Goal: Task Accomplishment & Management: Use online tool/utility

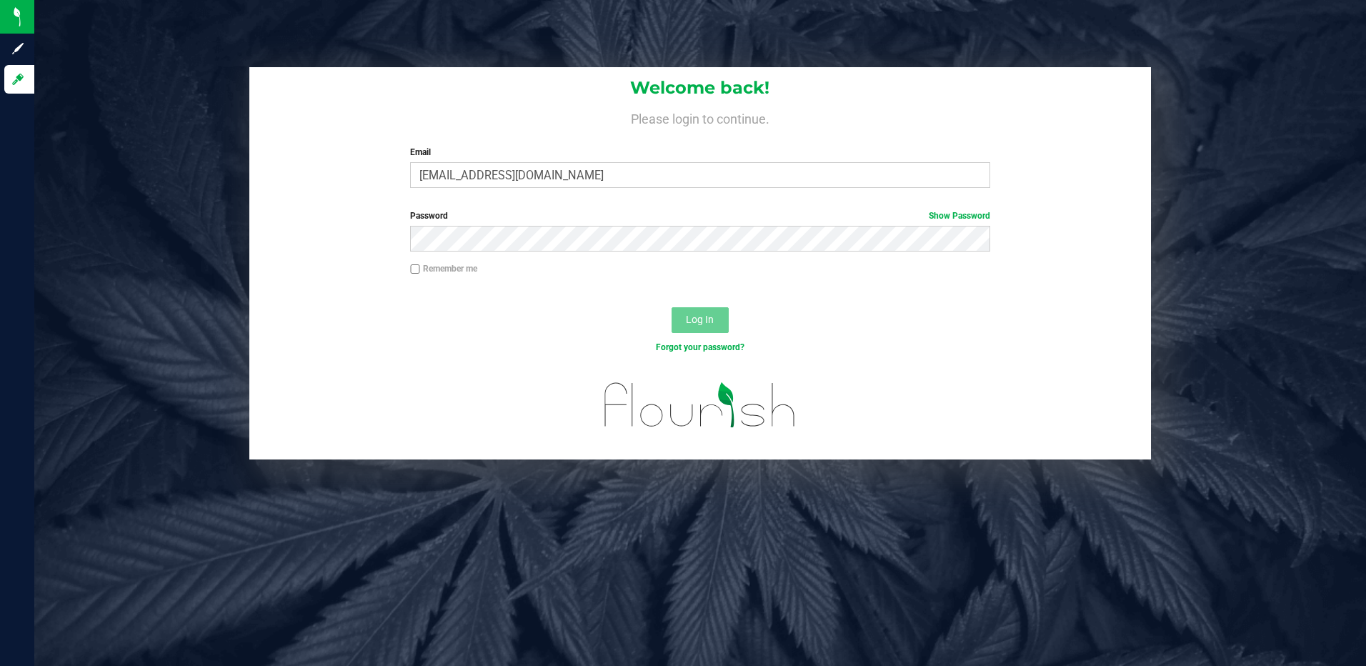
type input "[EMAIL_ADDRESS][DOMAIN_NAME]"
click at [671, 307] on button "Log In" at bounding box center [699, 320] width 57 height 26
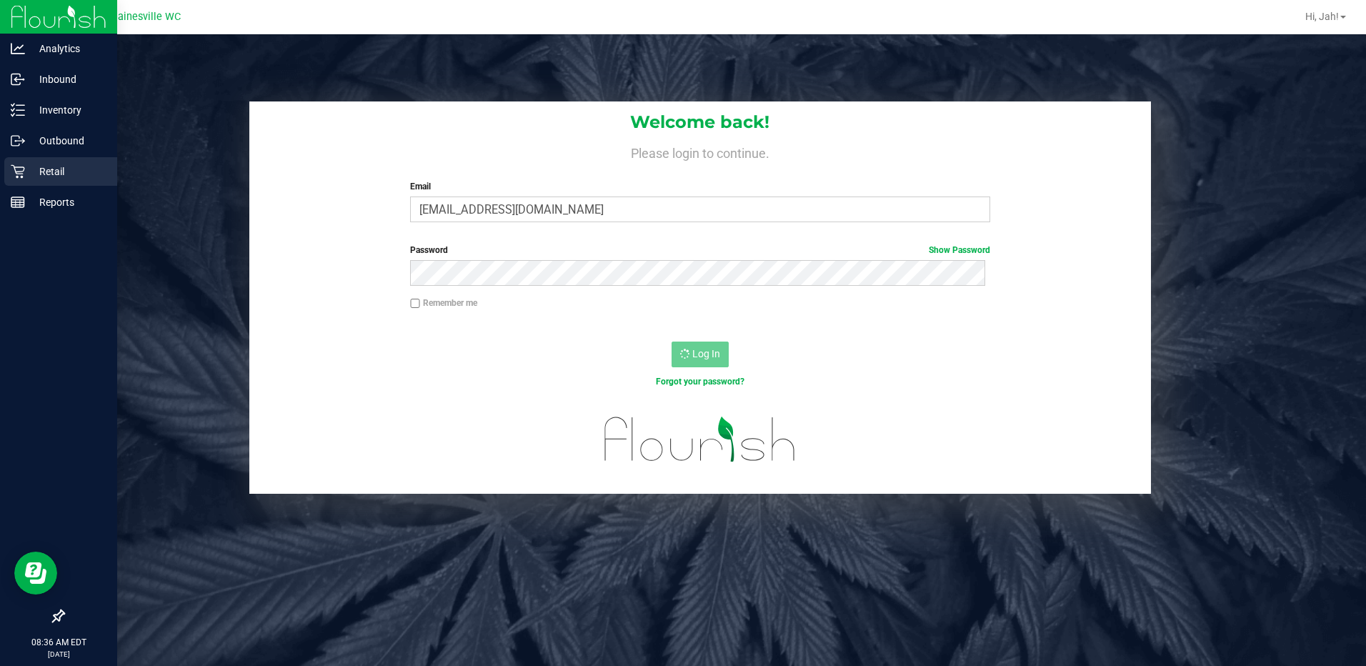
click at [39, 166] on p "Retail" at bounding box center [68, 171] width 86 height 17
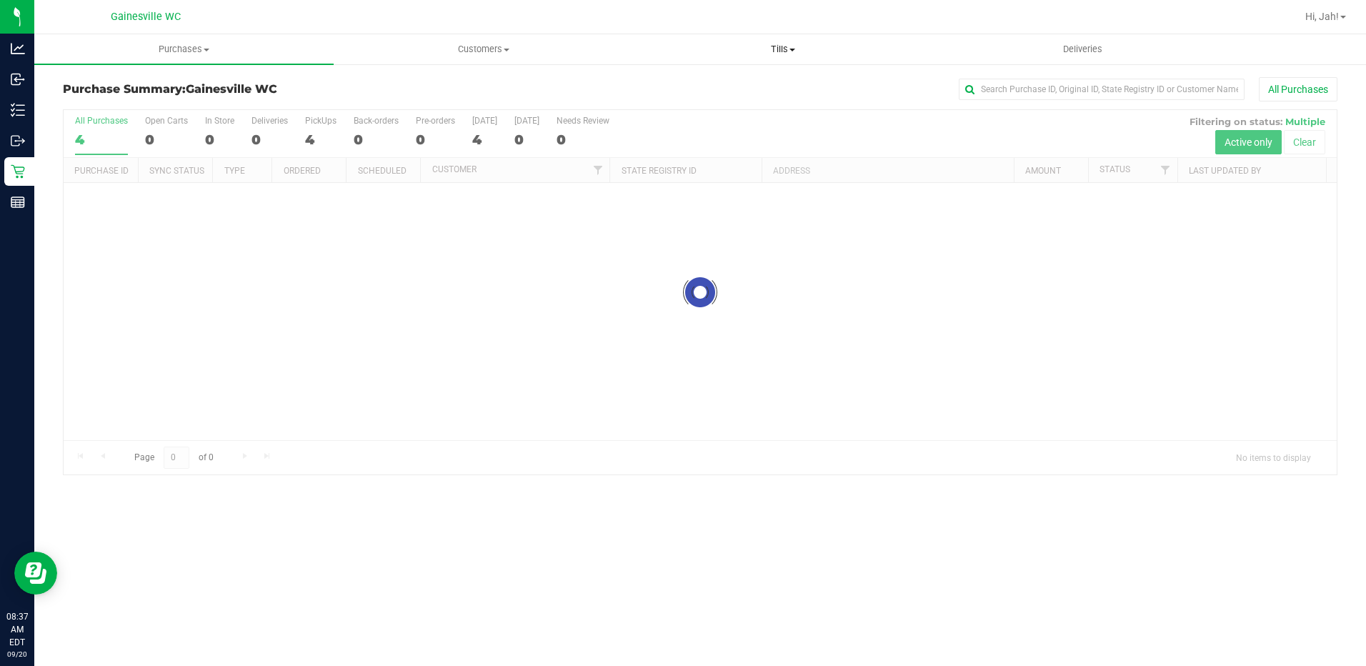
click at [779, 54] on span "Tills" at bounding box center [783, 49] width 298 height 13
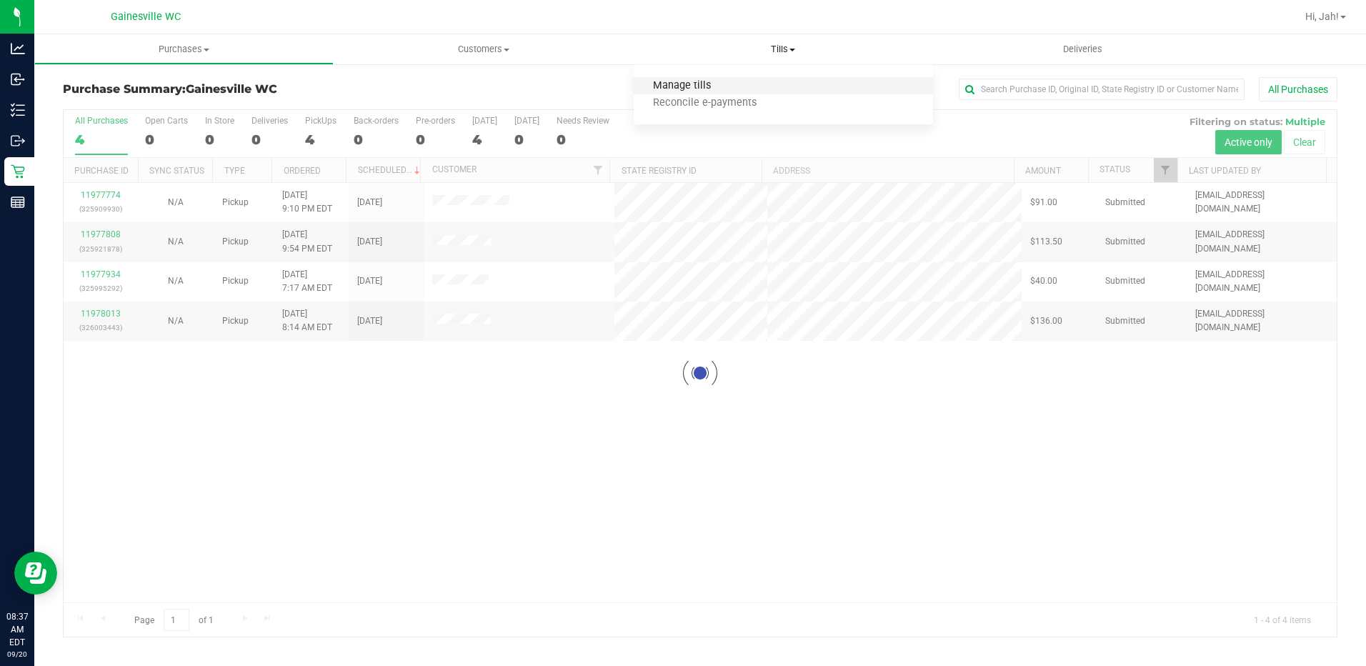
click at [689, 80] on span "Manage tills" at bounding box center [682, 86] width 96 height 12
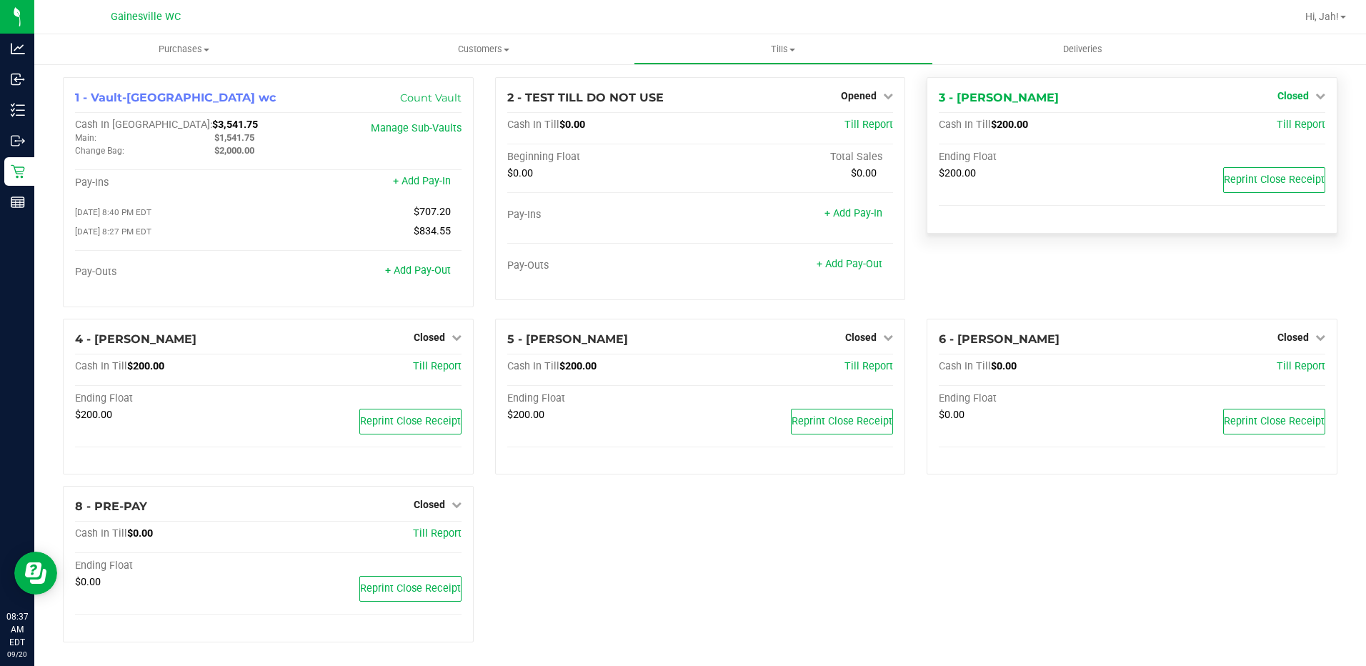
click at [1294, 94] on span "Closed" at bounding box center [1292, 95] width 31 height 11
click at [1276, 127] on link "Open Till" at bounding box center [1292, 125] width 38 height 11
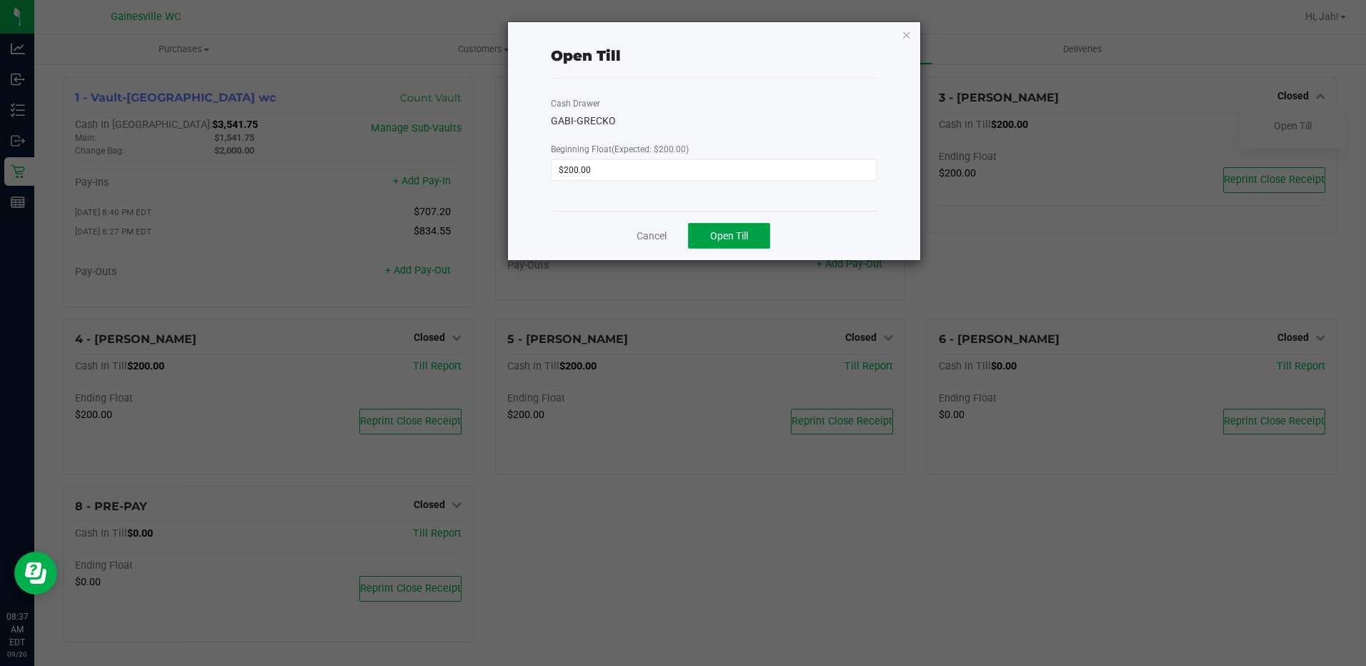
drag, startPoint x: 747, startPoint y: 232, endPoint x: 714, endPoint y: 233, distance: 32.9
click at [747, 232] on span "Open Till" at bounding box center [729, 235] width 38 height 11
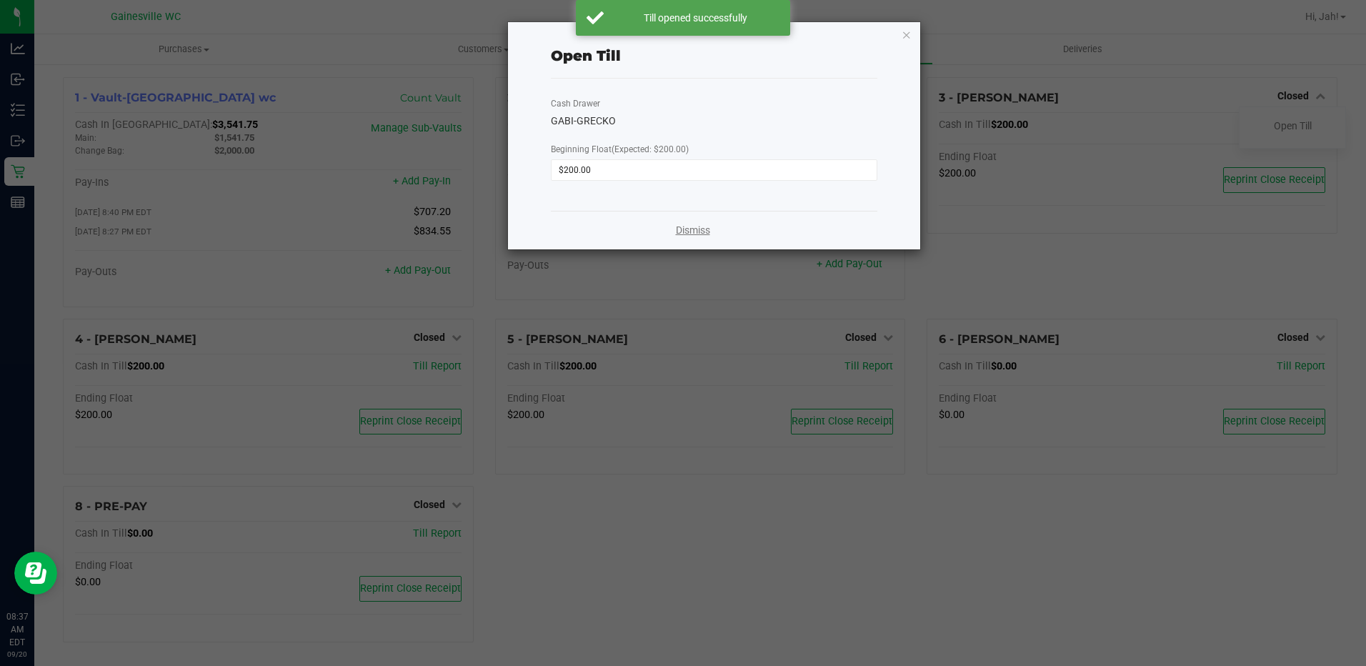
click at [691, 232] on link "Dismiss" at bounding box center [693, 230] width 34 height 15
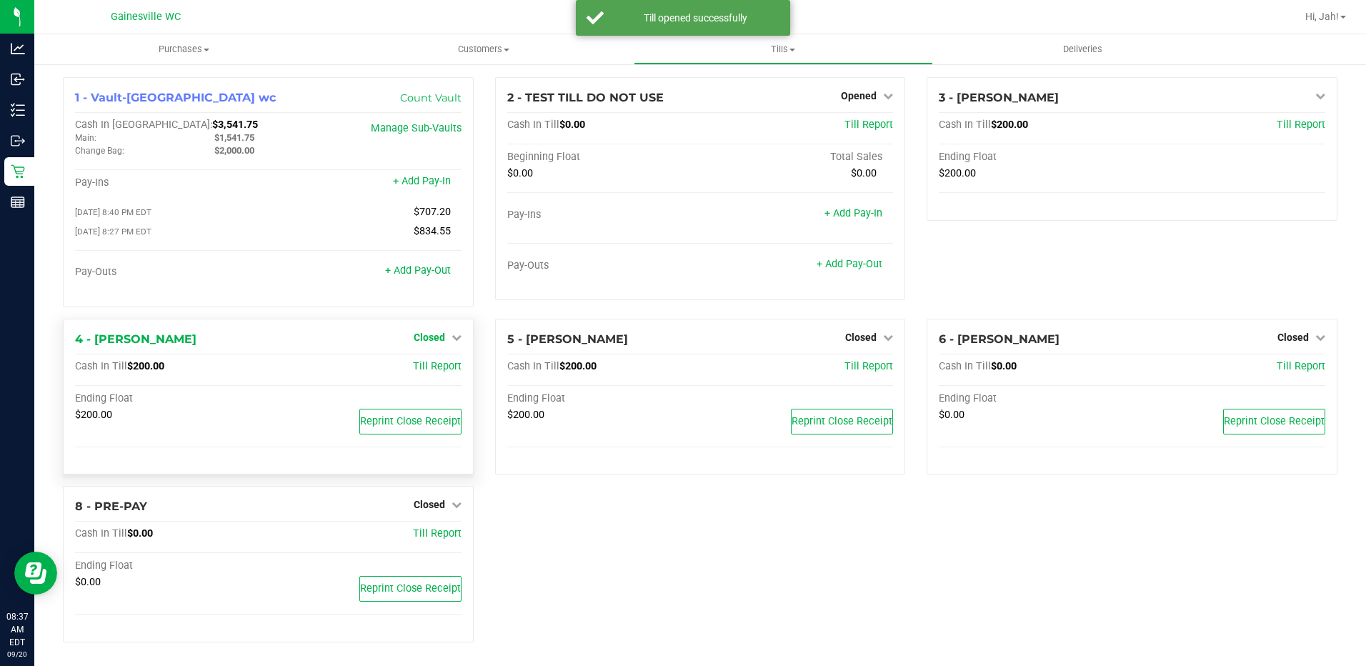
click at [441, 338] on link "Closed" at bounding box center [438, 336] width 48 height 11
click at [442, 367] on link "Open Till" at bounding box center [429, 366] width 38 height 11
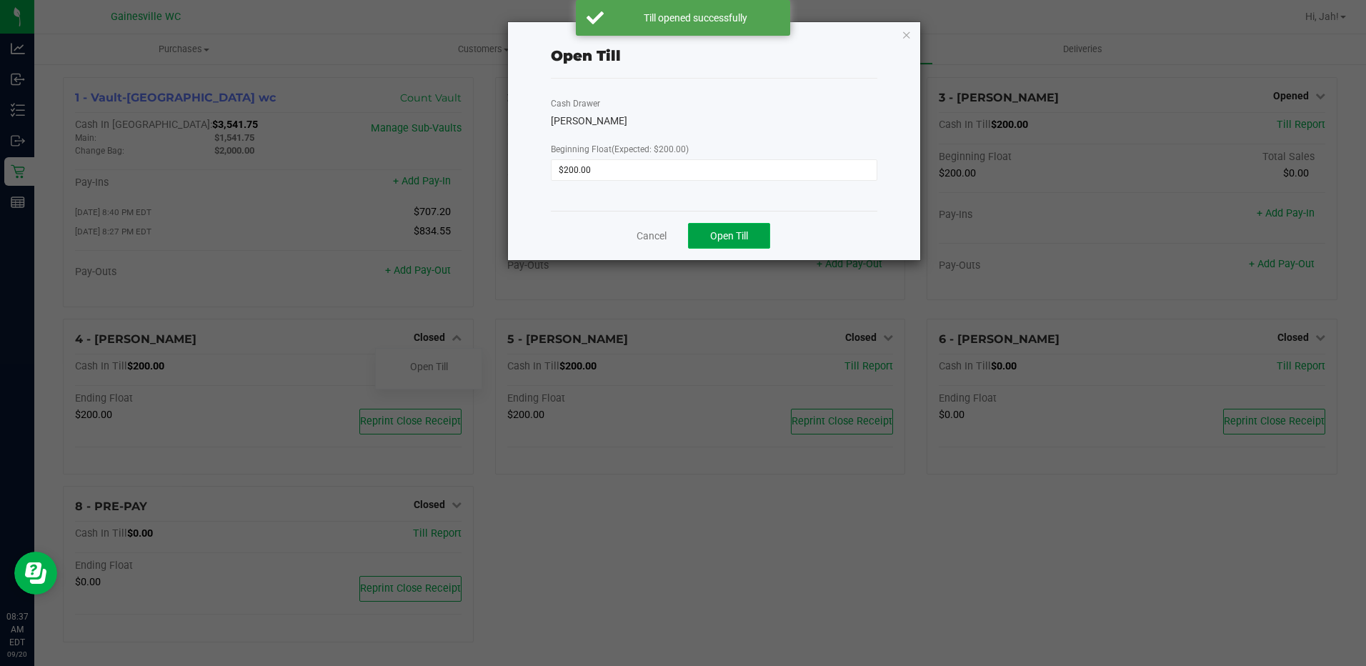
click at [728, 242] on button "Open Till" at bounding box center [729, 236] width 82 height 26
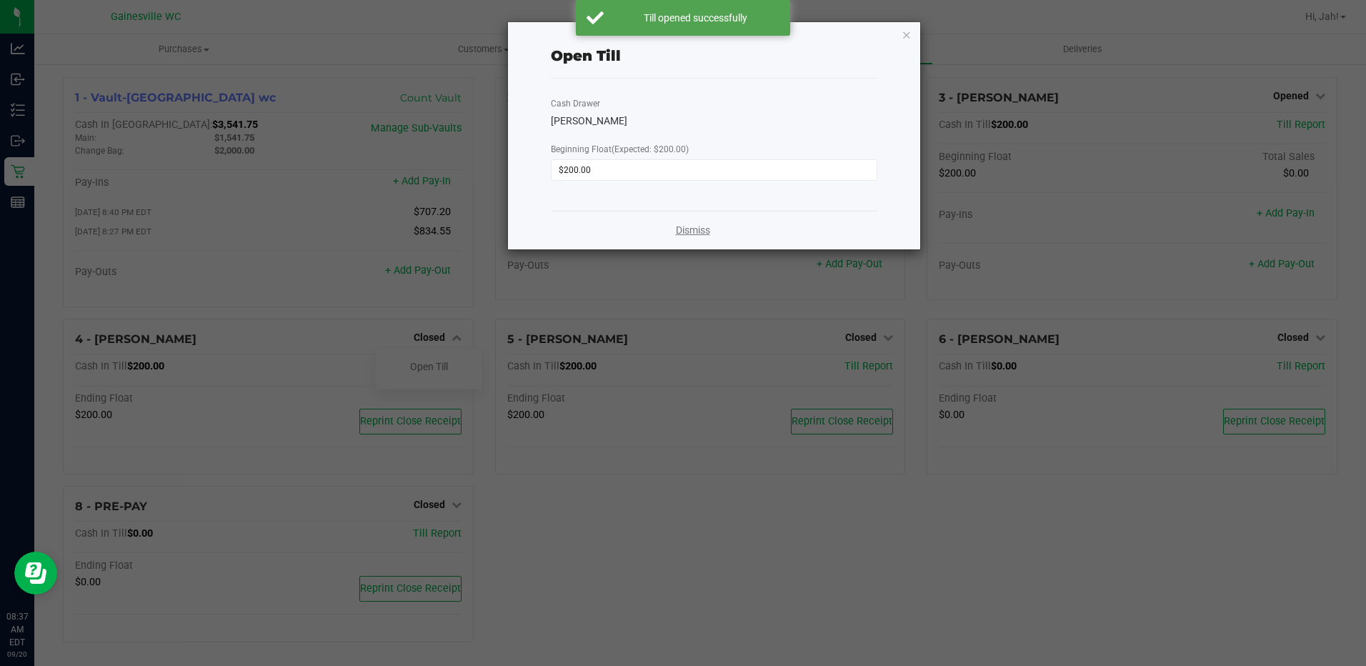
click at [697, 233] on link "Dismiss" at bounding box center [693, 230] width 34 height 15
